Goal: Task Accomplishment & Management: Manage account settings

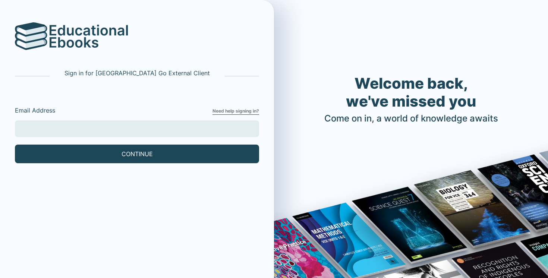
click at [142, 131] on input "Email Address" at bounding box center [137, 128] width 244 height 17
type input "[EMAIL_ADDRESS][DOMAIN_NAME]"
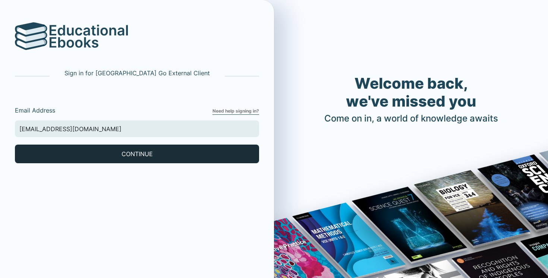
click at [91, 154] on button "CONTINUE" at bounding box center [137, 154] width 244 height 19
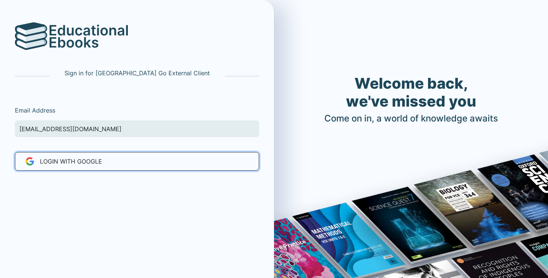
click at [76, 160] on span "LOGIN WITH Google" at bounding box center [71, 161] width 62 height 9
